Goal: Task Accomplishment & Management: Complete application form

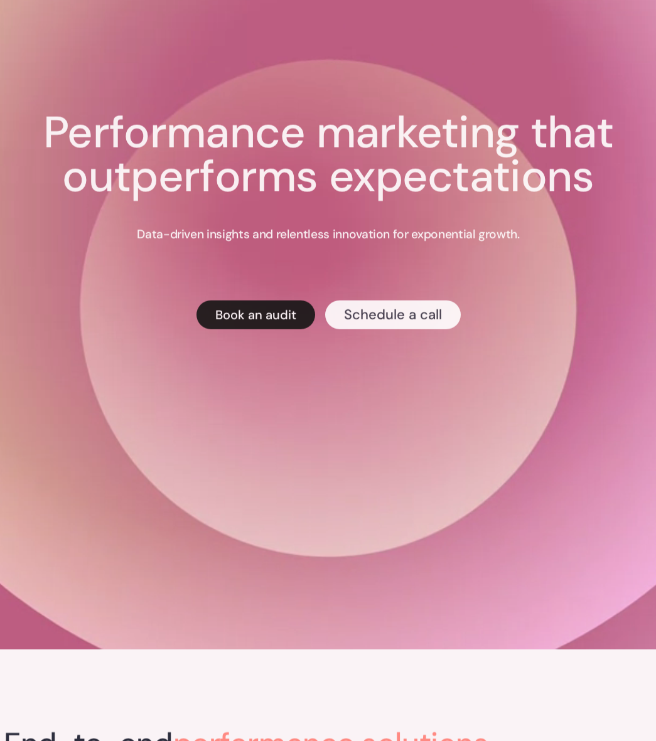
scroll to position [92, 0]
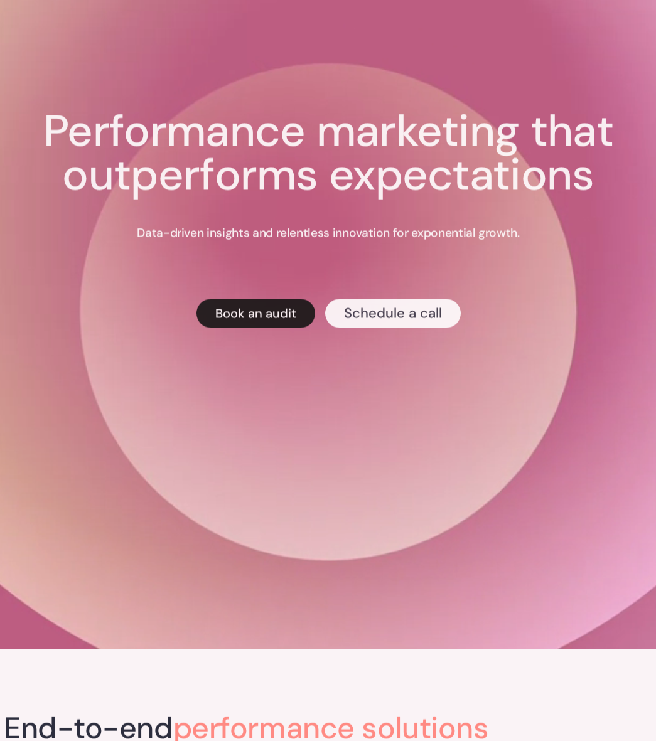
click at [260, 313] on link "Book an audit" at bounding box center [255, 313] width 119 height 29
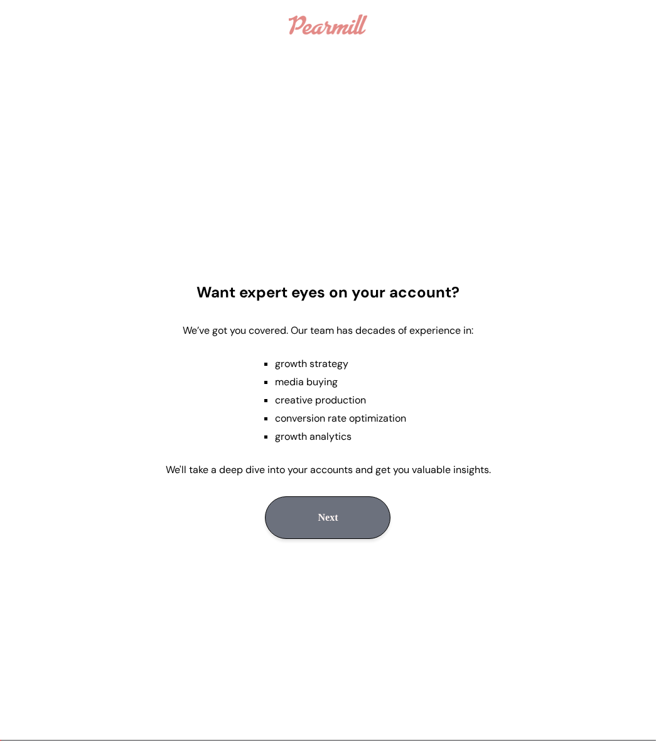
click at [317, 516] on button "Next" at bounding box center [327, 517] width 125 height 43
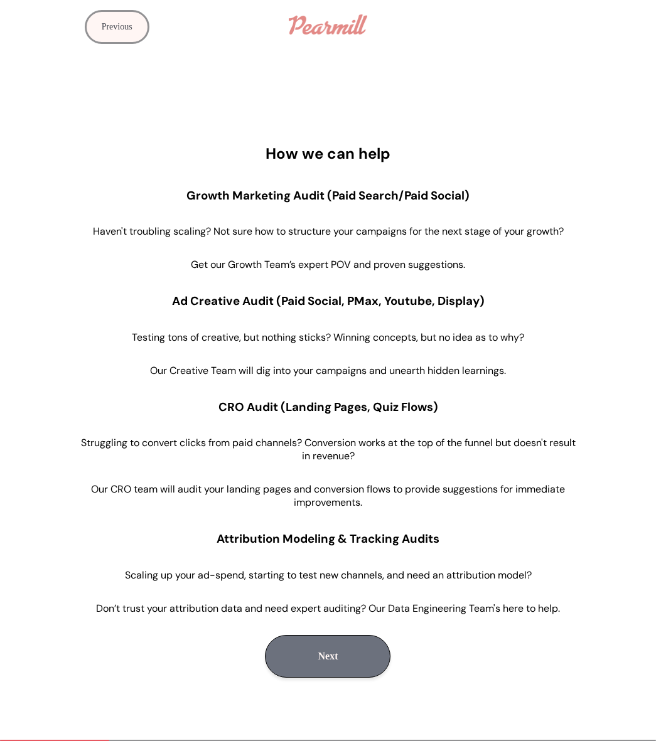
click at [349, 649] on button "Next" at bounding box center [327, 656] width 125 height 43
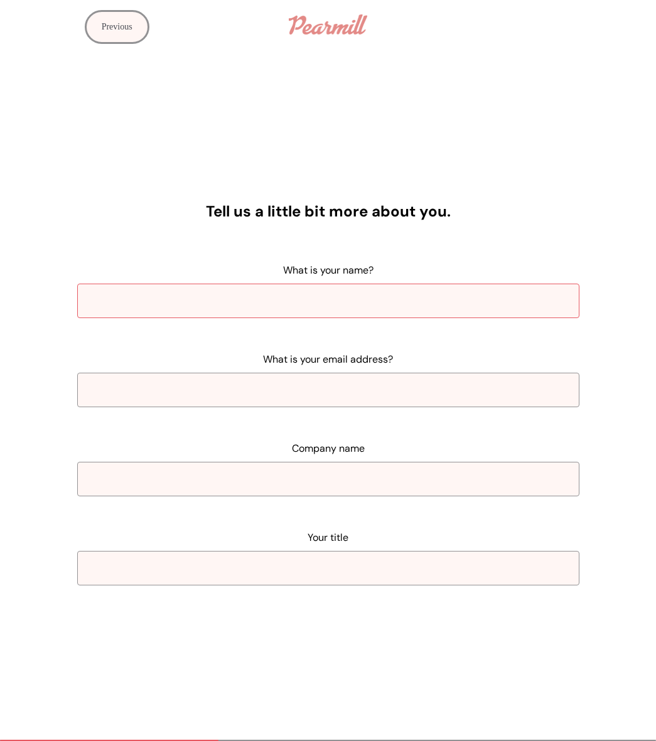
click at [319, 309] on input "What is your name?" at bounding box center [328, 301] width 502 height 35
type input "Jessica Manna"
type input "jmanna@better.com"
click at [297, 476] on input "Company name" at bounding box center [328, 479] width 502 height 35
type input "Better"
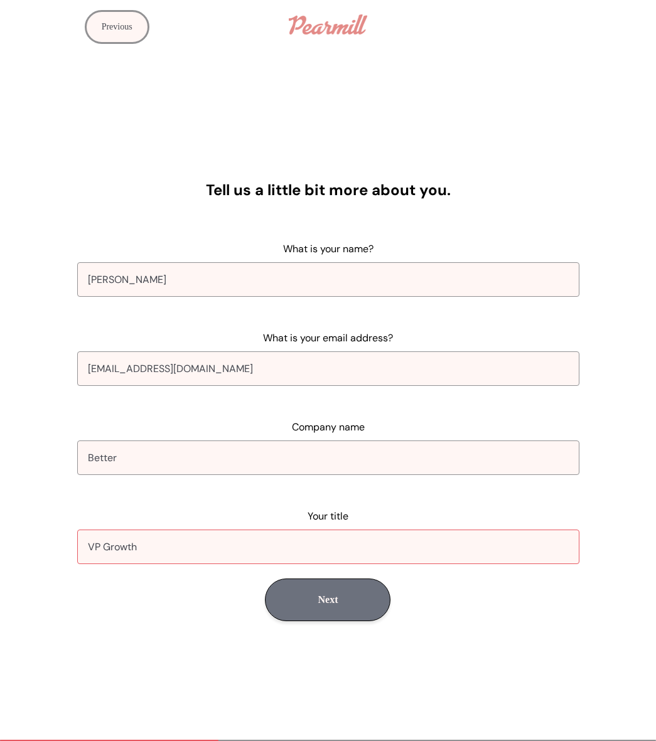
type input "VP Growth"
click at [368, 610] on button "Next" at bounding box center [327, 599] width 125 height 43
